Goal: Task Accomplishment & Management: Complete application form

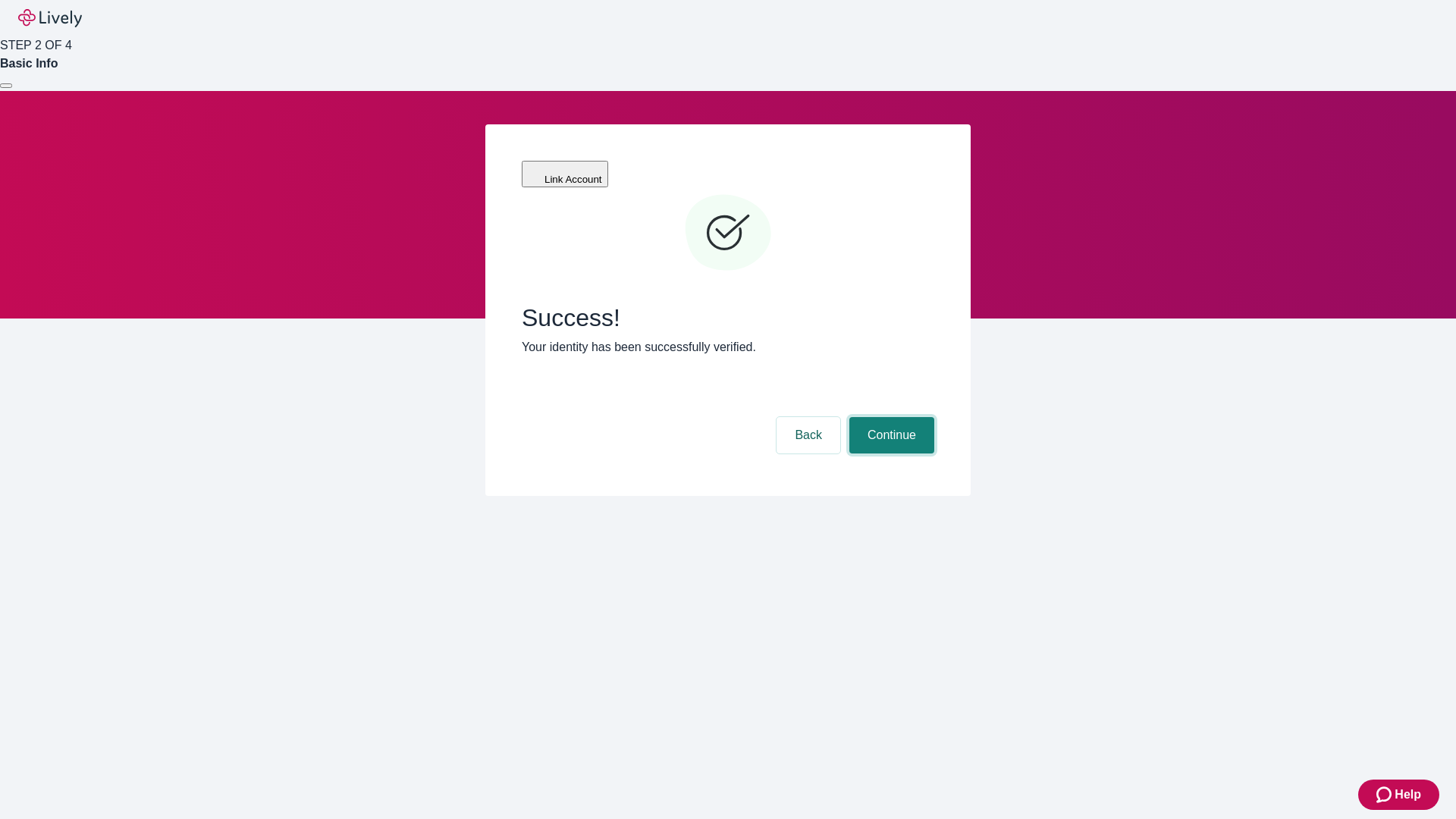
click at [889, 417] on button "Continue" at bounding box center [892, 436] width 85 height 37
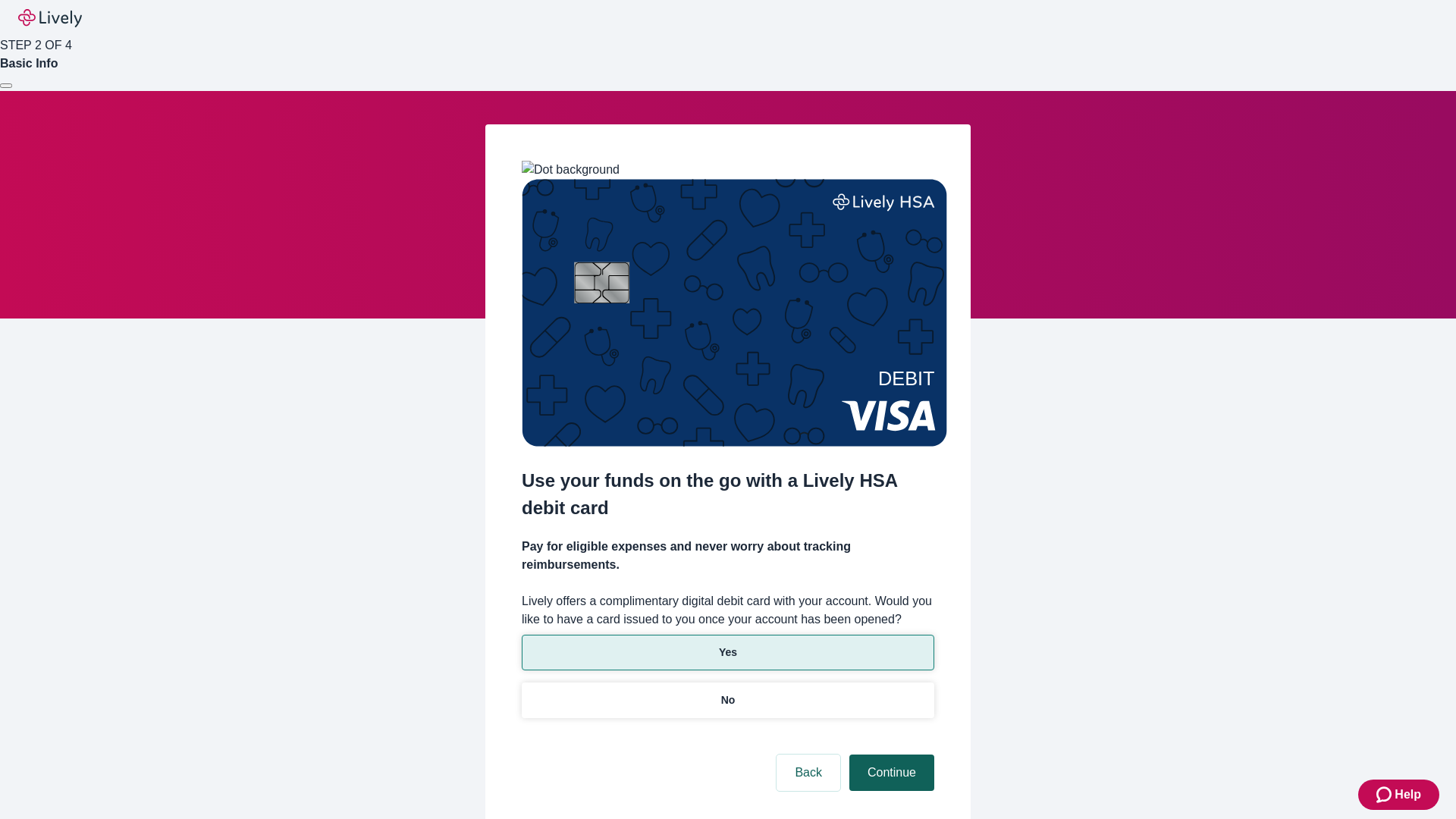
click at [728, 644] on p "Yes" at bounding box center [728, 652] width 18 height 15
click at [889, 754] on button "Continue" at bounding box center [892, 773] width 85 height 37
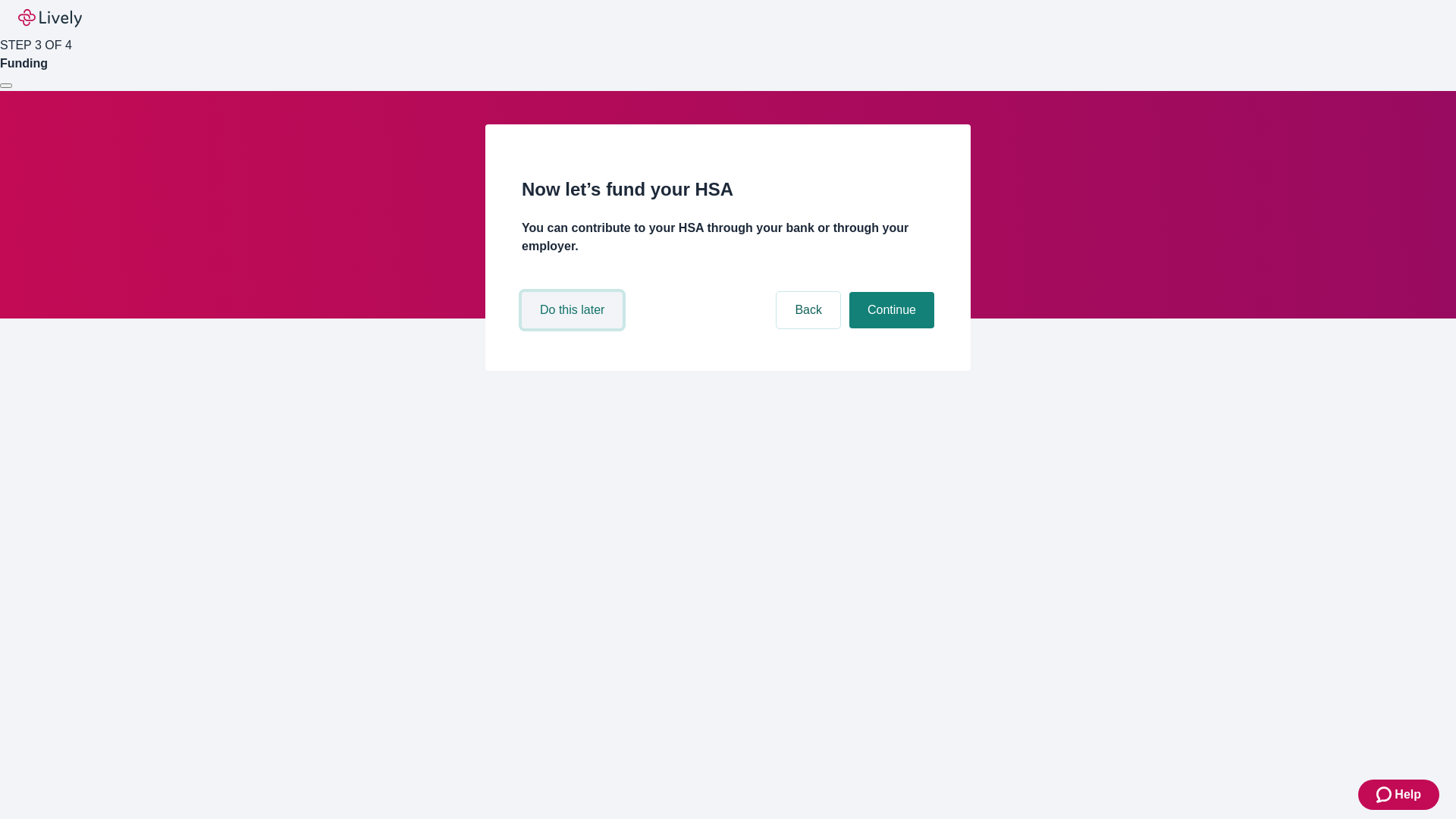
click at [574, 328] on button "Do this later" at bounding box center [572, 310] width 100 height 37
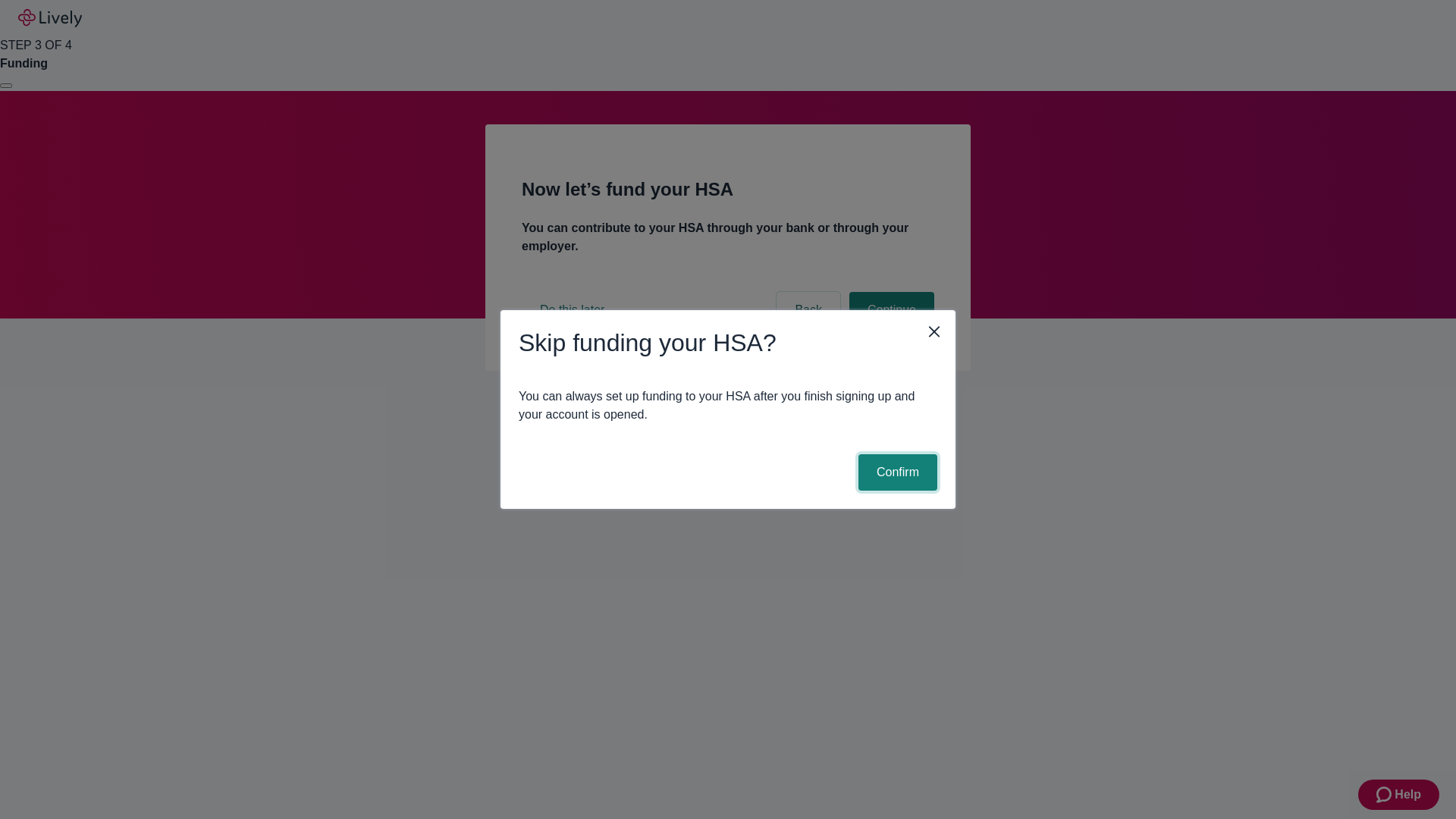
click at [896, 472] on button "Confirm" at bounding box center [898, 472] width 79 height 37
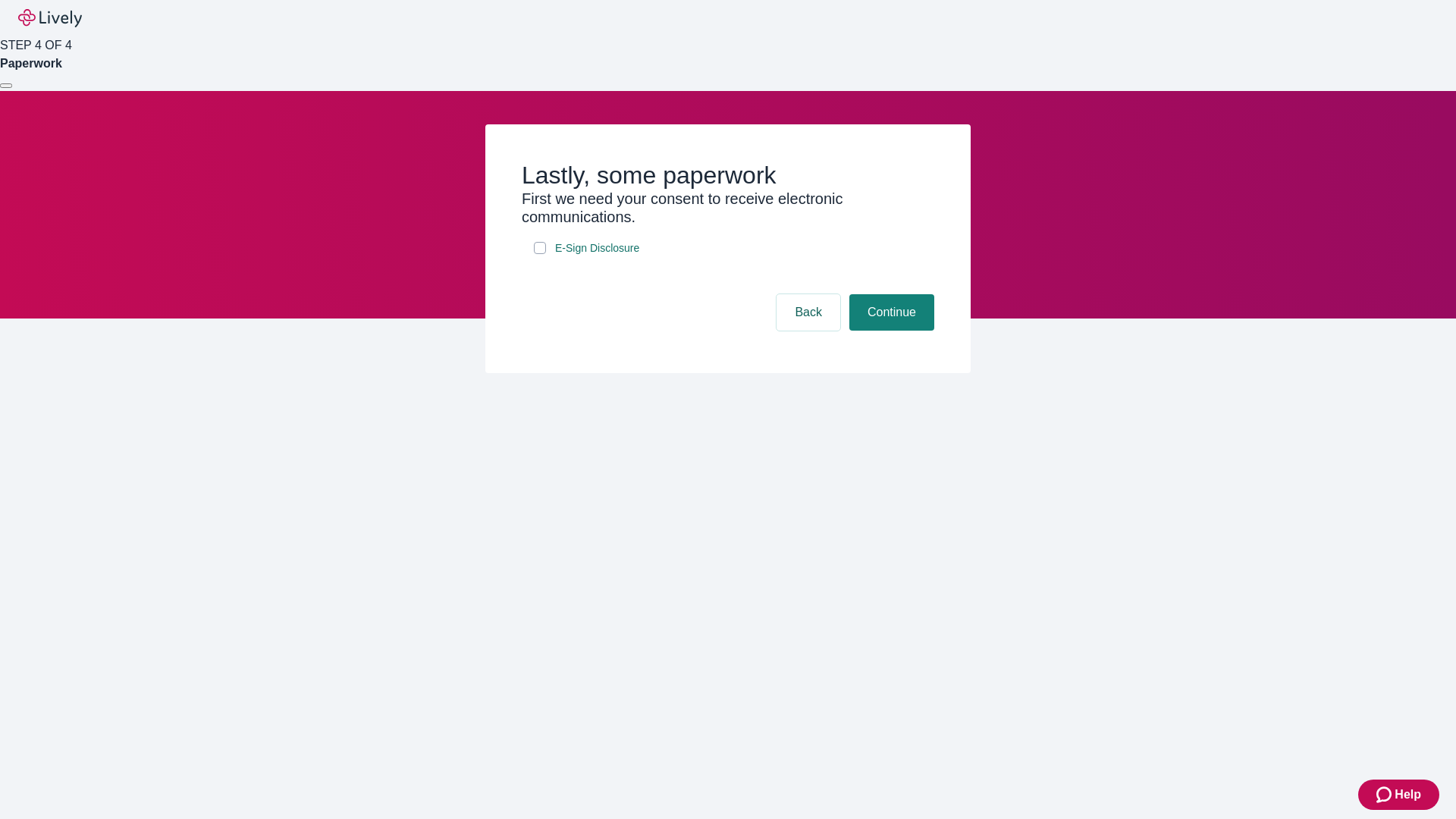
click at [540, 254] on input "E-Sign Disclosure" at bounding box center [539, 247] width 13 height 13
checkbox input "true"
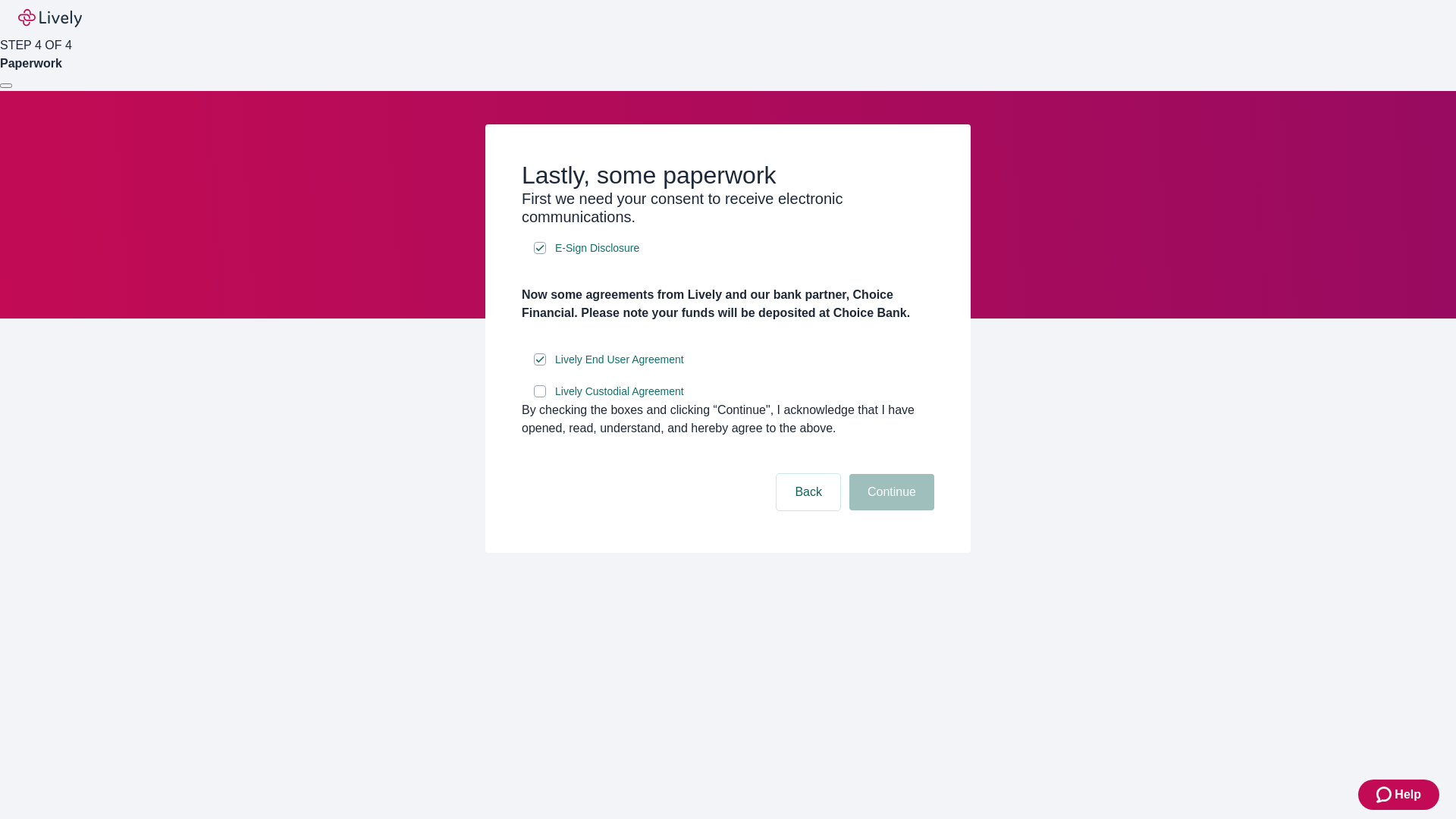
click at [540, 397] on input "Lively Custodial Agreement" at bounding box center [539, 391] width 13 height 13
checkbox input "true"
click at [889, 510] on button "Continue" at bounding box center [892, 492] width 85 height 37
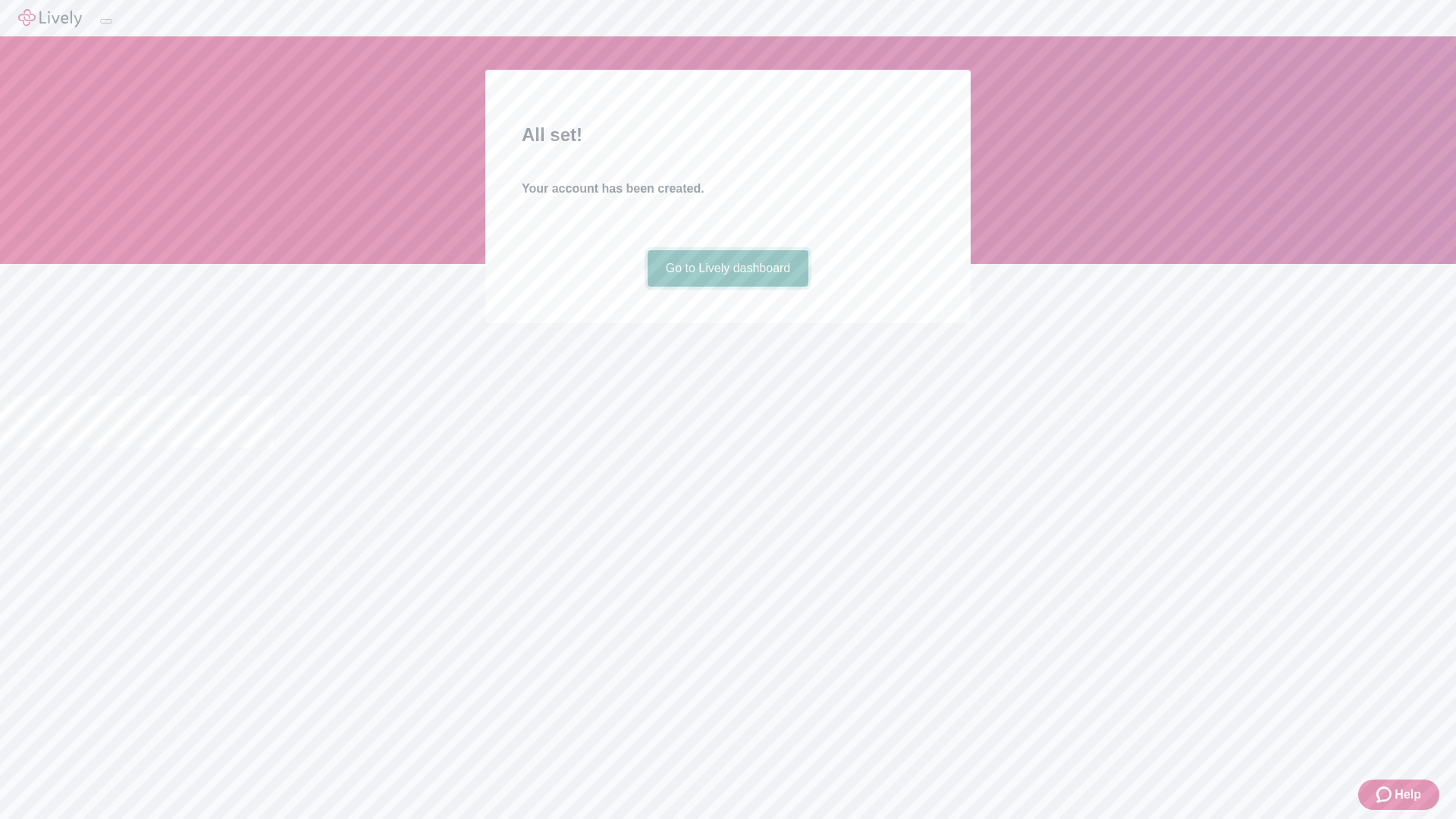
click at [728, 287] on link "Go to Lively dashboard" at bounding box center [728, 268] width 161 height 37
